Goal: Task Accomplishment & Management: Complete application form

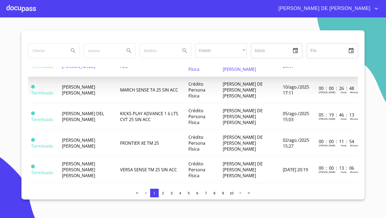
scroll to position [85, 0]
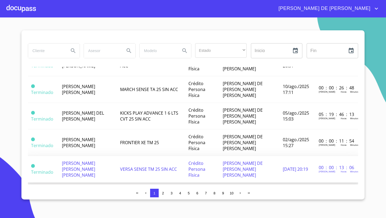
click at [84, 160] on span "[PERSON_NAME] [PERSON_NAME] [PERSON_NAME]" at bounding box center [78, 169] width 33 height 18
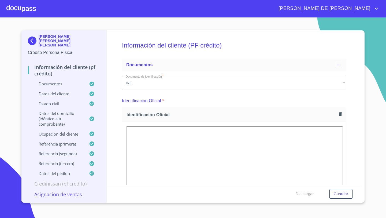
click at [53, 191] on p "Asignación de Ventas" at bounding box center [64, 194] width 72 height 6
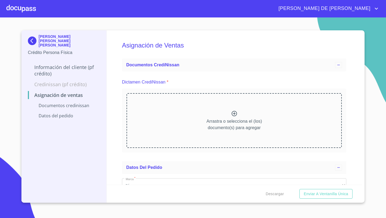
click at [234, 111] on icon at bounding box center [234, 113] width 5 height 5
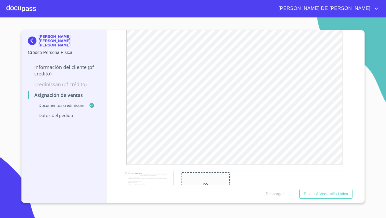
scroll to position [234, 0]
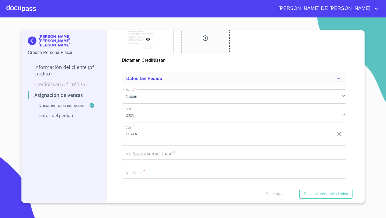
click at [130, 141] on input "Marca   *" at bounding box center [228, 134] width 212 height 14
paste input "[US_VEHICLE_IDENTIFICATION_NUMBER]"
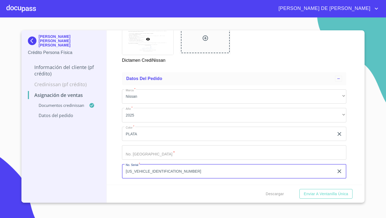
type input "[US_VEHICLE_IDENTIFICATION_NUMBER]"
click at [131, 141] on input "Marca   *" at bounding box center [228, 134] width 212 height 14
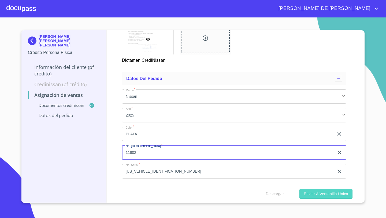
type input "11802"
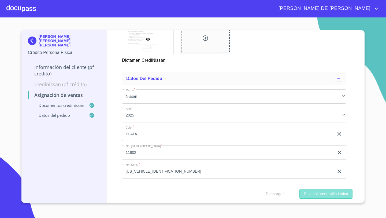
click at [335, 192] on span "Enviar a Ventanilla única" at bounding box center [326, 194] width 45 height 7
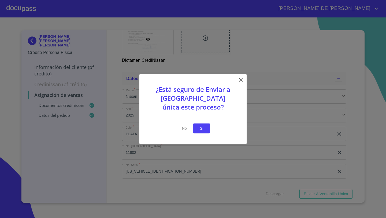
click at [200, 126] on span "Si" at bounding box center [202, 128] width 9 height 7
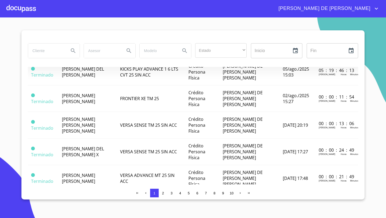
scroll to position [128, 0]
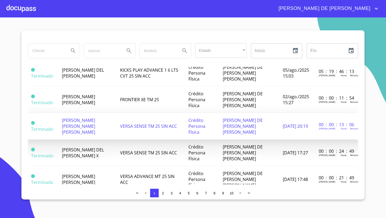
click at [104, 113] on td "[PERSON_NAME] [PERSON_NAME] [PERSON_NAME]" at bounding box center [88, 126] width 59 height 27
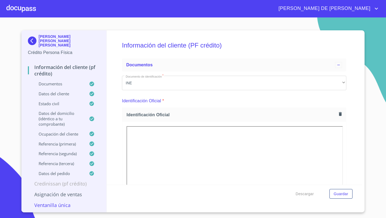
click at [341, 117] on button "button" at bounding box center [340, 113] width 7 height 7
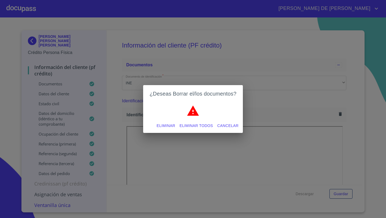
click at [169, 127] on span "Eliminar" at bounding box center [166, 125] width 19 height 7
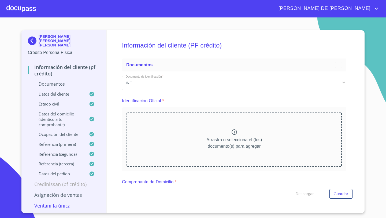
click at [247, 130] on div "Arrastra o selecciona el (los) documento(s) para agregar" at bounding box center [235, 139] width 216 height 55
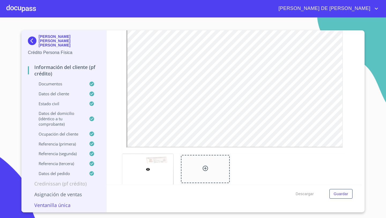
scroll to position [129, 0]
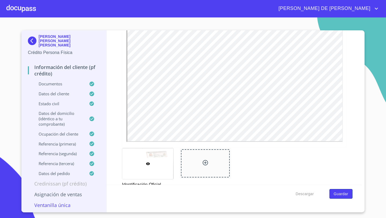
click at [346, 195] on span "Guardar" at bounding box center [341, 194] width 14 height 7
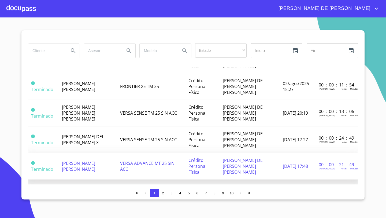
scroll to position [130, 0]
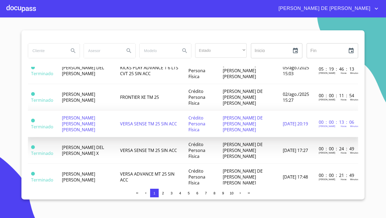
click at [83, 115] on span "[PERSON_NAME] [PERSON_NAME] [PERSON_NAME]" at bounding box center [78, 124] width 33 height 18
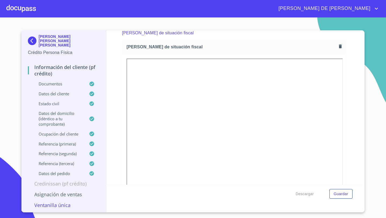
scroll to position [1459, 0]
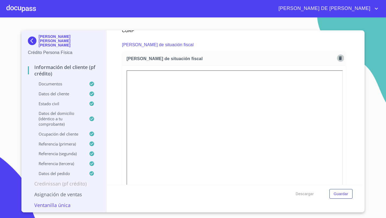
click at [341, 58] on icon "button" at bounding box center [340, 58] width 3 height 4
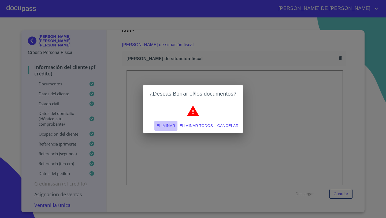
click at [166, 125] on span "Eliminar" at bounding box center [166, 125] width 19 height 7
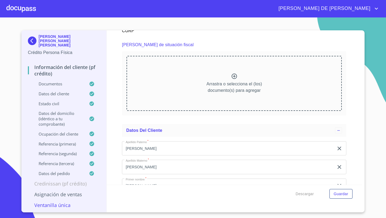
click at [231, 89] on p "Arrastra o selecciona el (los) documento(s) para agregar" at bounding box center [235, 87] width 56 height 13
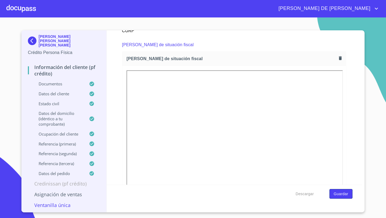
click at [340, 193] on span "Guardar" at bounding box center [341, 194] width 14 height 7
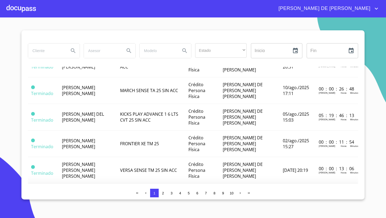
scroll to position [85, 0]
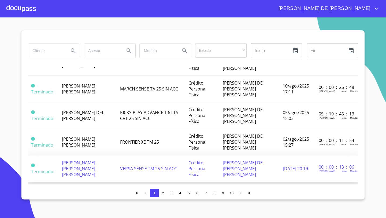
click at [87, 155] on td "[PERSON_NAME] [PERSON_NAME] [PERSON_NAME]" at bounding box center [88, 168] width 59 height 27
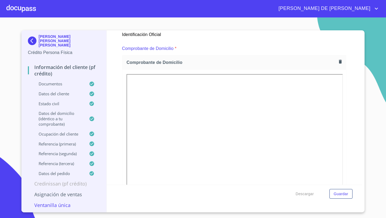
scroll to position [308, 0]
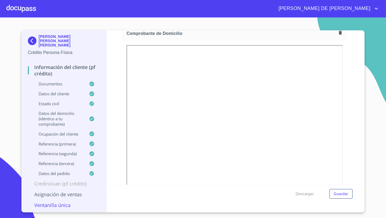
click at [340, 34] on icon "button" at bounding box center [340, 33] width 3 height 4
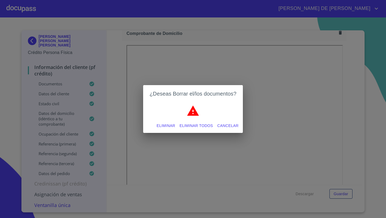
click at [163, 125] on span "Eliminar" at bounding box center [166, 125] width 19 height 7
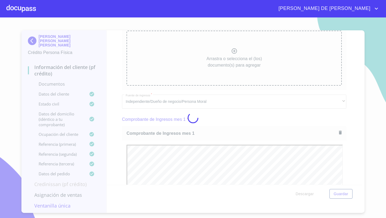
scroll to position [306, 0]
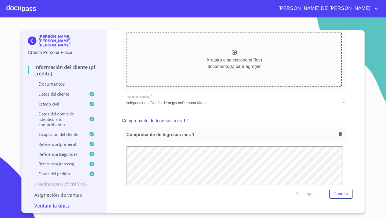
click at [233, 60] on p "Arrastra o selecciona el (los) documento(s) para agregar" at bounding box center [235, 63] width 56 height 13
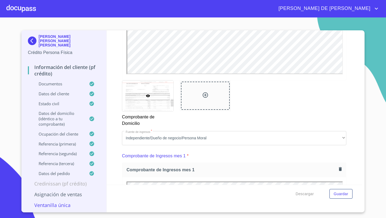
scroll to position [421, 0]
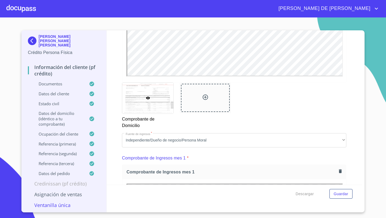
click at [200, 97] on div at bounding box center [205, 98] width 49 height 28
click at [203, 91] on div at bounding box center [205, 98] width 49 height 28
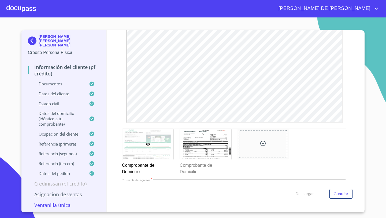
scroll to position [374, 0]
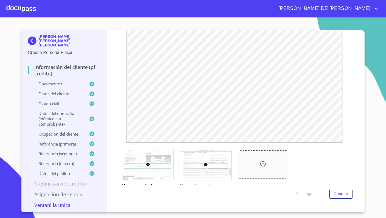
click at [198, 157] on div at bounding box center [205, 164] width 51 height 31
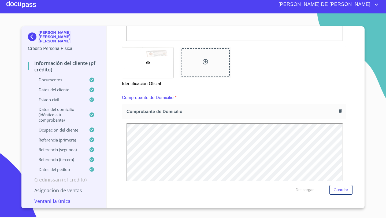
scroll to position [234, 0]
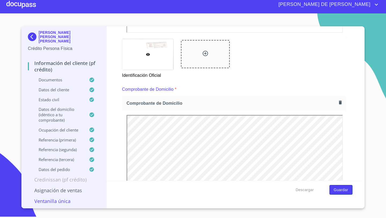
click at [344, 187] on span "Guardar" at bounding box center [341, 190] width 14 height 7
